Goal: Entertainment & Leisure: Consume media (video, audio)

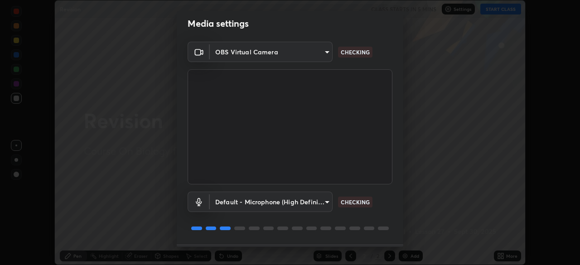
scroll to position [32, 0]
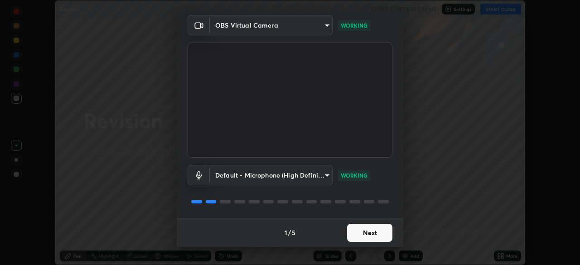
click at [382, 229] on button "Next" at bounding box center [369, 233] width 45 height 18
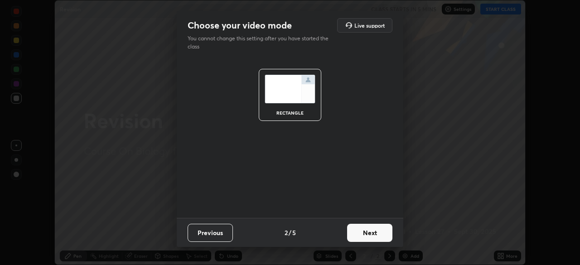
scroll to position [0, 0]
click at [384, 235] on button "Next" at bounding box center [369, 233] width 45 height 18
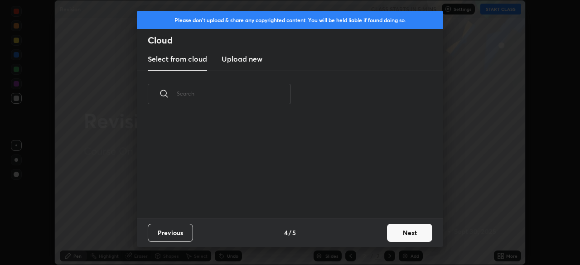
click at [388, 234] on button "Next" at bounding box center [409, 233] width 45 height 18
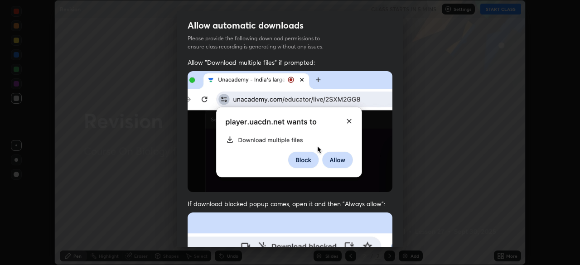
click at [400, 222] on div "Allow "Download multiple files" if prompted: If download blocked popup comes, o…" at bounding box center [290, 249] width 227 height 382
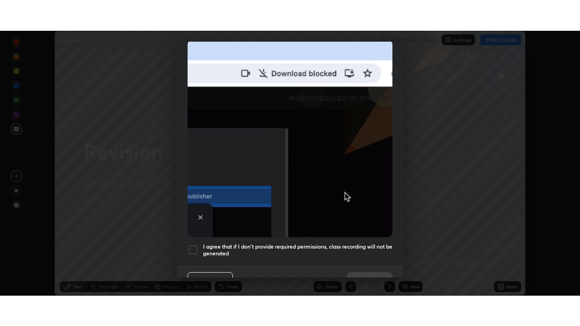
scroll to position [217, 0]
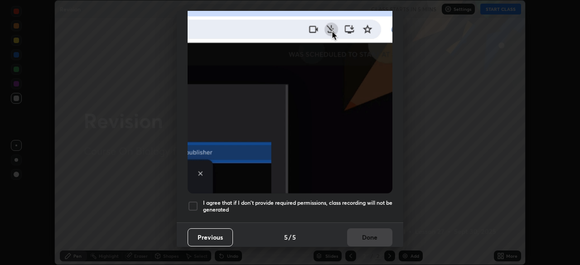
click at [382, 199] on h5 "I agree that if I don't provide required permissions, class recording will not …" at bounding box center [297, 206] width 189 height 14
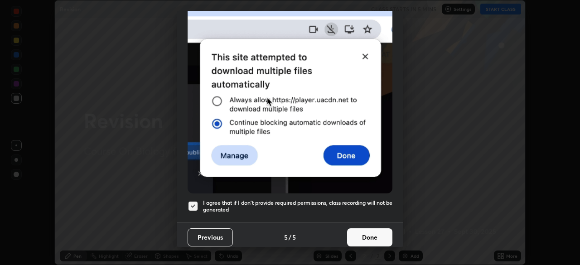
click at [377, 228] on button "Done" at bounding box center [369, 237] width 45 height 18
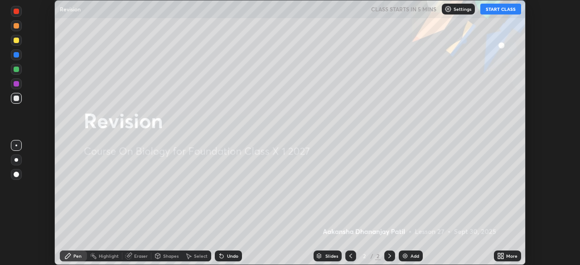
click at [503, 258] on icon at bounding box center [502, 257] width 2 height 2
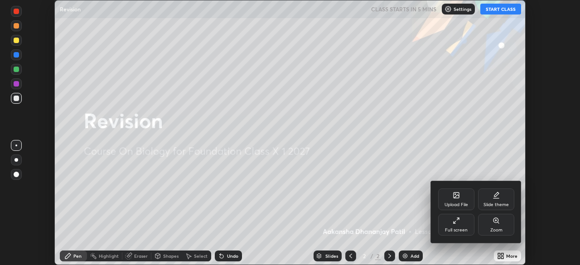
click at [466, 223] on div "Full screen" at bounding box center [456, 225] width 36 height 22
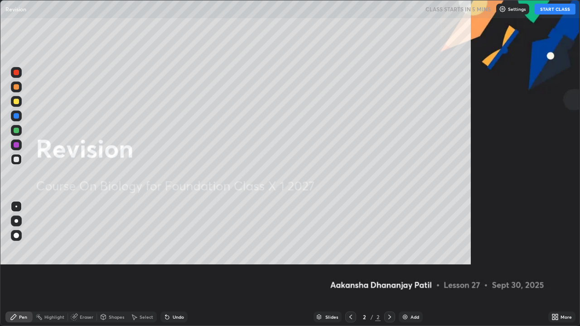
scroll to position [326, 580]
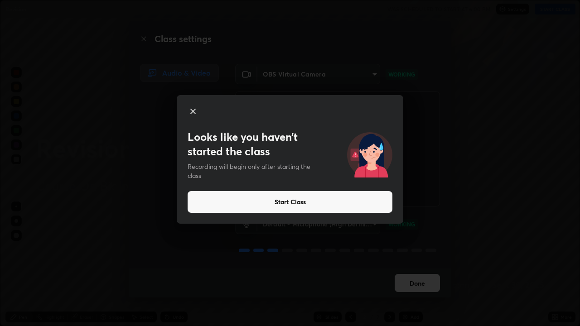
click at [192, 110] on icon at bounding box center [193, 111] width 5 height 5
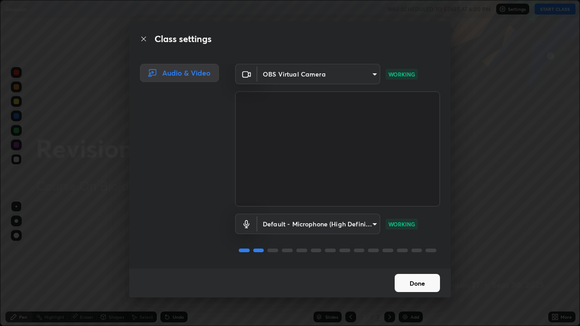
click at [421, 265] on button "Done" at bounding box center [417, 283] width 45 height 18
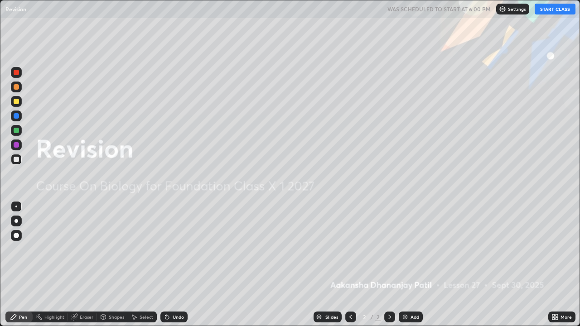
click at [551, 12] on button "START CLASS" at bounding box center [555, 9] width 41 height 11
